Goal: Find specific page/section: Find specific page/section

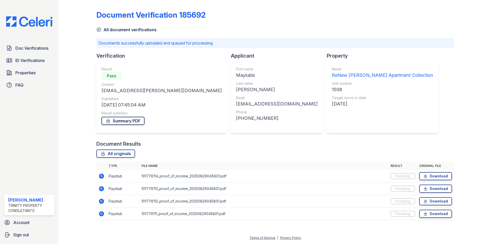
click at [122, 121] on link "Summary PDF" at bounding box center [123, 121] width 43 height 8
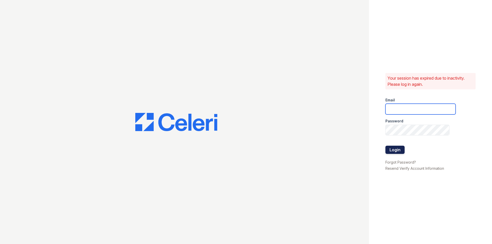
type input "dperez-rodriguez@trinity-pm.com"
click at [403, 153] on button "Login" at bounding box center [395, 150] width 19 height 8
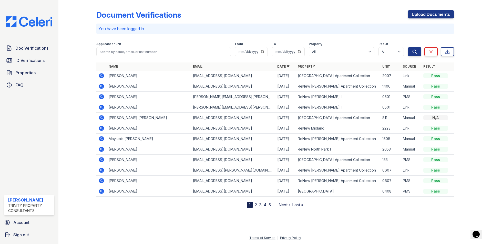
click at [101, 138] on icon at bounding box center [100, 138] width 1 height 1
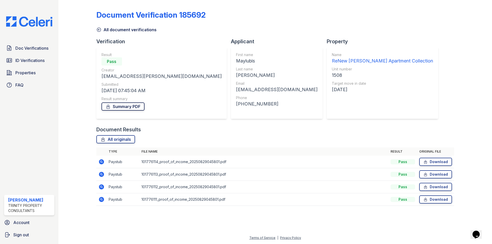
click at [116, 109] on link "Summary PDF" at bounding box center [123, 107] width 43 height 8
click at [100, 29] on icon at bounding box center [98, 29] width 5 height 5
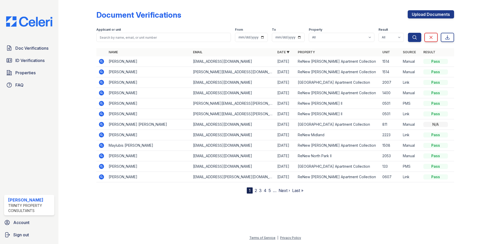
click at [254, 189] on nav "1 2 3 4 5 … Next › Last »" at bounding box center [275, 191] width 57 height 6
click at [255, 190] on link "2" at bounding box center [256, 190] width 2 height 5
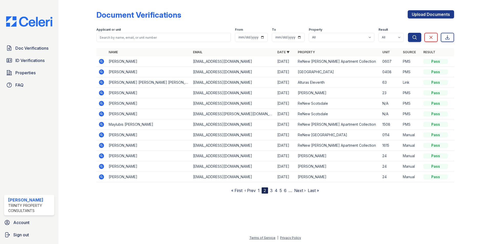
click at [103, 73] on icon at bounding box center [101, 71] width 5 height 5
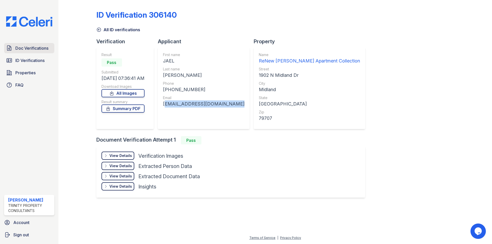
click at [32, 50] on span "Doc Verifications" at bounding box center [31, 48] width 33 height 6
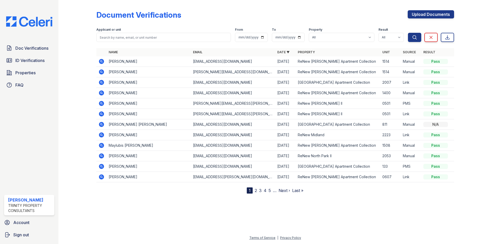
click at [255, 192] on link "2" at bounding box center [256, 190] width 2 height 5
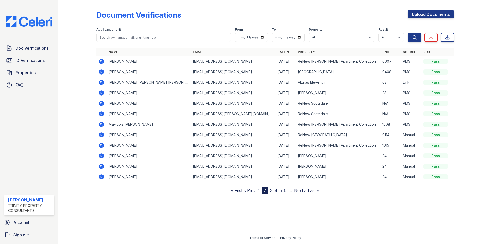
click at [102, 74] on icon at bounding box center [101, 71] width 5 height 5
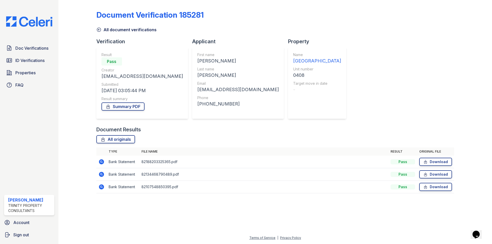
click at [102, 165] on icon at bounding box center [101, 162] width 6 height 6
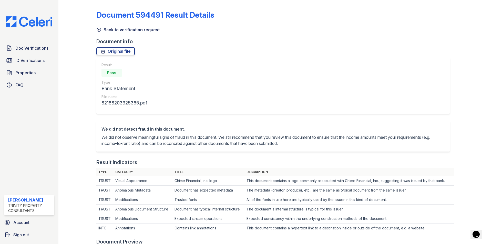
click at [101, 30] on icon at bounding box center [98, 29] width 5 height 5
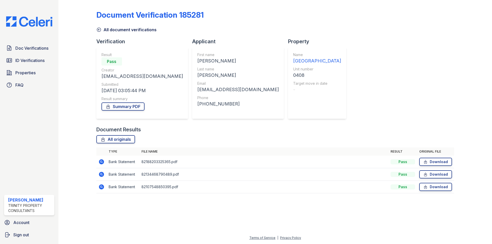
click at [98, 27] on link "All document verifications" at bounding box center [126, 30] width 60 height 6
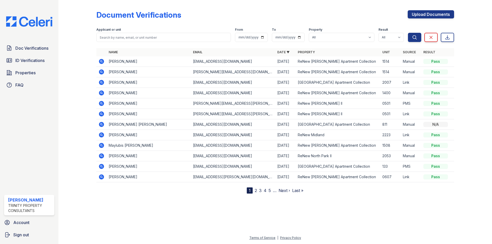
click at [255, 189] on link "2" at bounding box center [256, 190] width 2 height 5
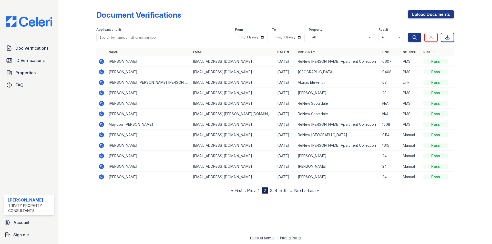
click at [100, 104] on icon at bounding box center [101, 103] width 5 height 5
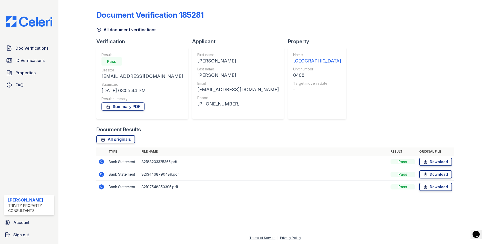
click at [100, 175] on icon at bounding box center [101, 174] width 5 height 5
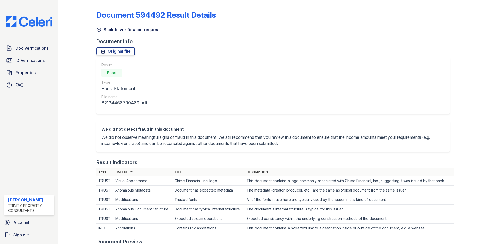
click at [98, 28] on icon at bounding box center [98, 29] width 5 height 5
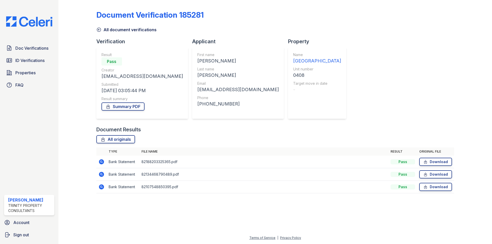
click at [102, 186] on icon at bounding box center [101, 187] width 5 height 5
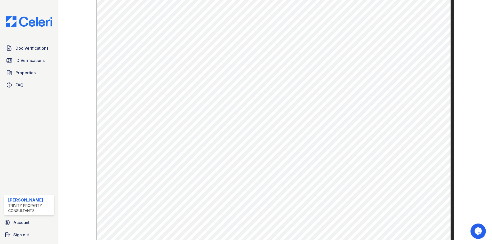
scroll to position [265, 0]
